Goal: Task Accomplishment & Management: Use online tool/utility

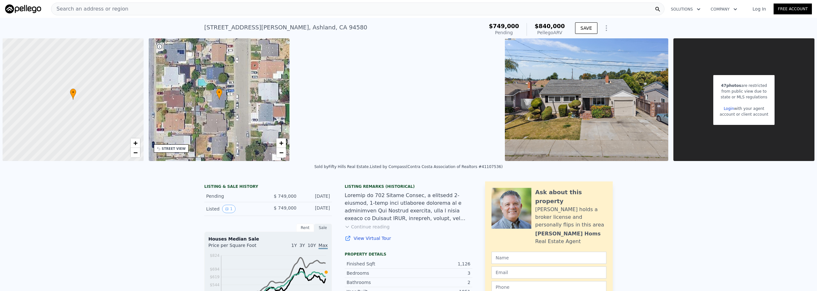
click at [160, 8] on div "Search an address or region" at bounding box center [358, 9] width 614 height 13
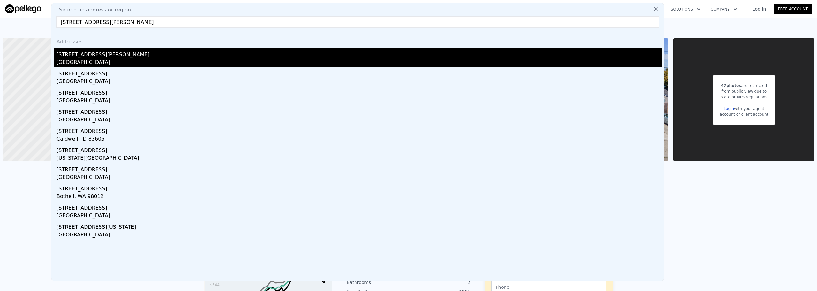
type input "[STREET_ADDRESS][PERSON_NAME]"
click at [145, 58] on div "[GEOGRAPHIC_DATA]" at bounding box center [359, 62] width 605 height 9
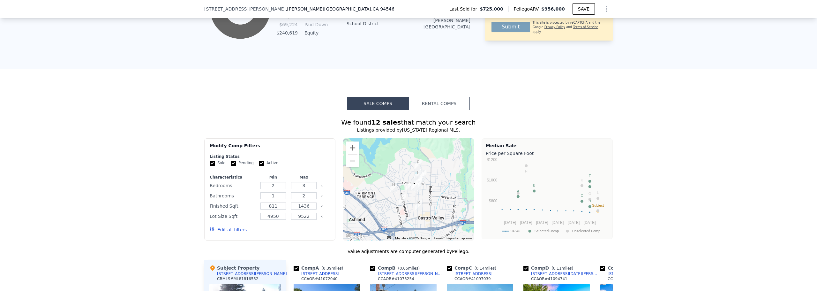
scroll to position [572, 0]
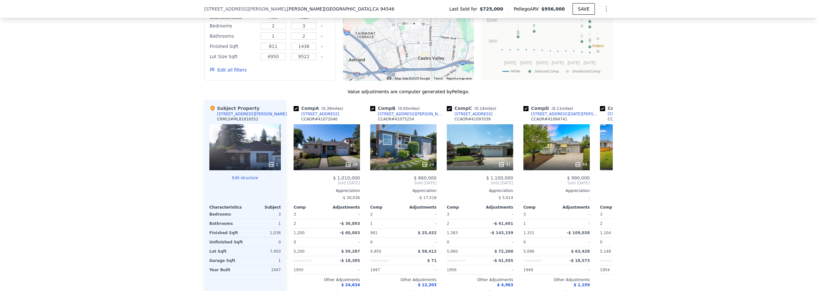
click at [240, 180] on button "Edit structure" at bounding box center [245, 177] width 72 height 5
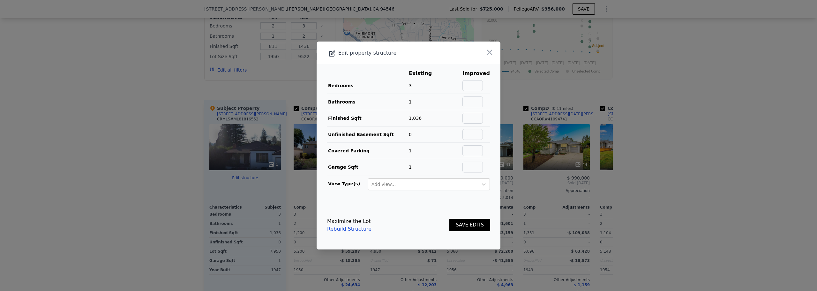
drag, startPoint x: 467, startPoint y: 107, endPoint x: 469, endPoint y: 102, distance: 5.0
click at [467, 107] on td at bounding box center [476, 102] width 28 height 16
click at [469, 102] on input "text" at bounding box center [473, 101] width 20 height 11
type input "2"
drag, startPoint x: 472, startPoint y: 223, endPoint x: 463, endPoint y: 235, distance: 15.0
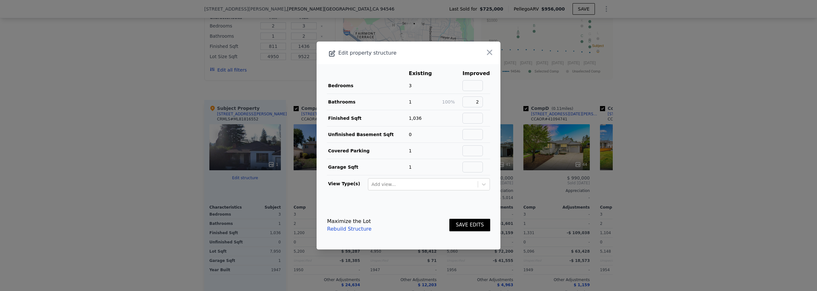
click at [472, 223] on button "SAVE EDITS" at bounding box center [469, 225] width 41 height 12
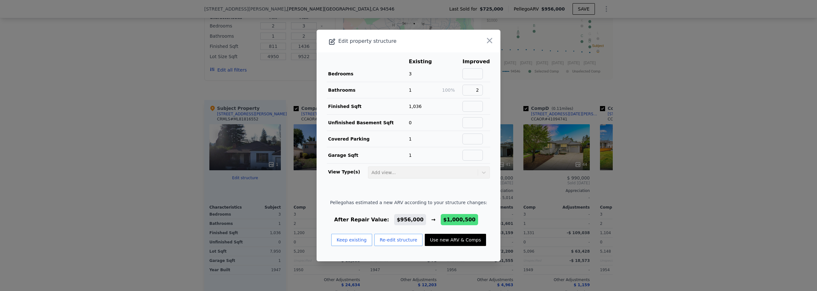
drag, startPoint x: 449, startPoint y: 242, endPoint x: 282, endPoint y: 289, distance: 172.8
click at [449, 242] on button "Use new ARV & Comps" at bounding box center [455, 240] width 61 height 12
checkbox input "false"
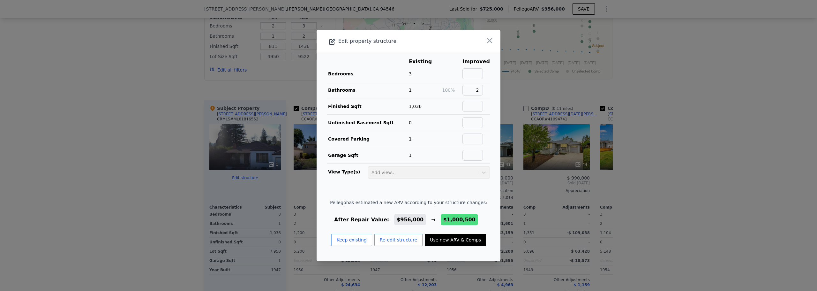
checkbox input "true"
type input "$ 1,000,500"
type input "$ 164,484"
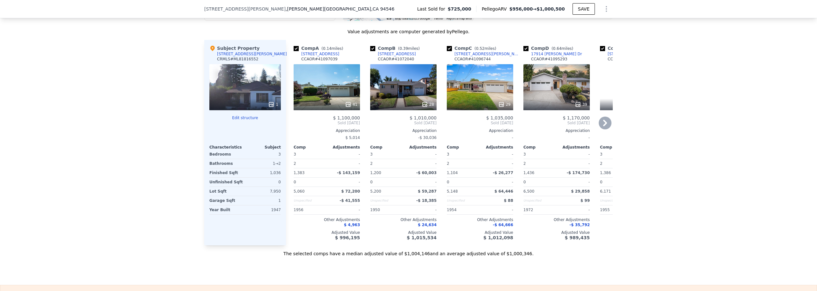
scroll to position [636, 0]
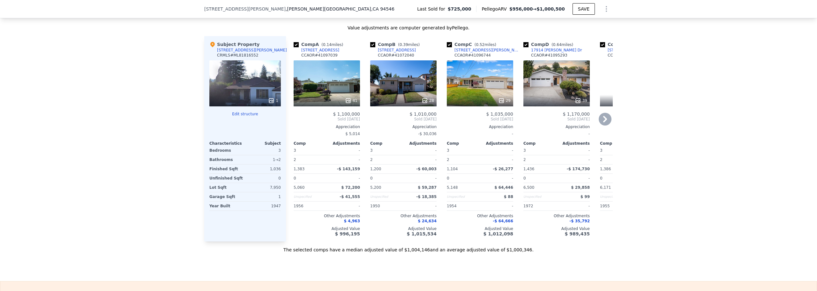
click at [396, 103] on div "28" at bounding box center [403, 100] width 61 height 6
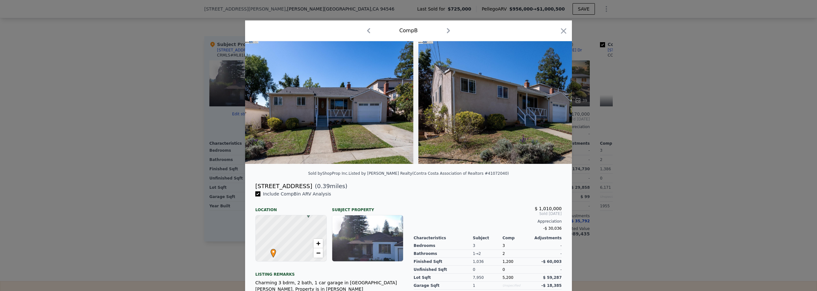
scroll to position [0, 671]
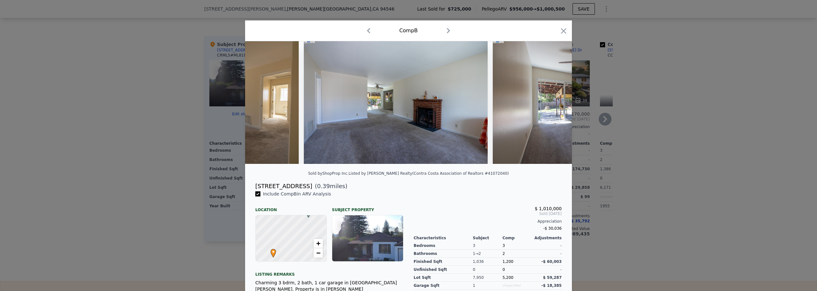
click at [561, 29] on icon "button" at bounding box center [563, 30] width 9 height 9
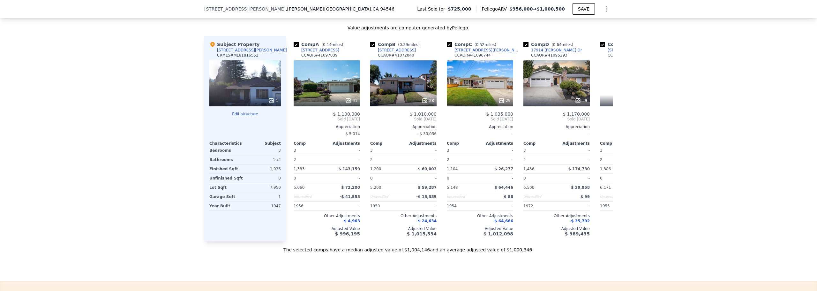
drag, startPoint x: 51, startPoint y: 205, endPoint x: 205, endPoint y: 205, distance: 154.2
click at [51, 206] on div "We found 12 sales that match your search Listings provided by [US_STATE] Region…" at bounding box center [408, 70] width 817 height 366
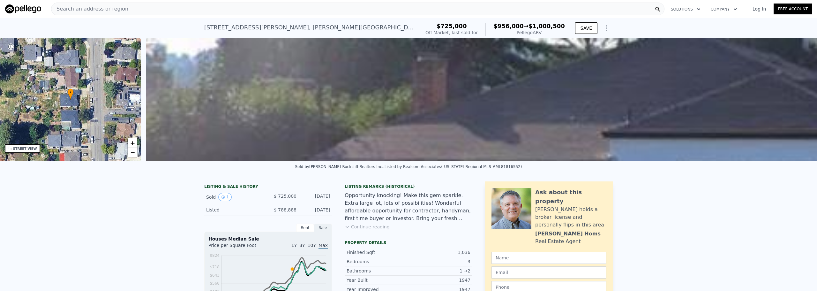
drag, startPoint x: 47, startPoint y: 187, endPoint x: 48, endPoint y: 194, distance: 6.6
click at [47, 176] on div "Sold by [PERSON_NAME] Rockcliff Realtors Inc. . Listed by Realcom Associates ([…" at bounding box center [408, 168] width 817 height 15
click at [368, 230] on button "Continue reading" at bounding box center [367, 226] width 45 height 6
